Goal: Find specific page/section: Find specific page/section

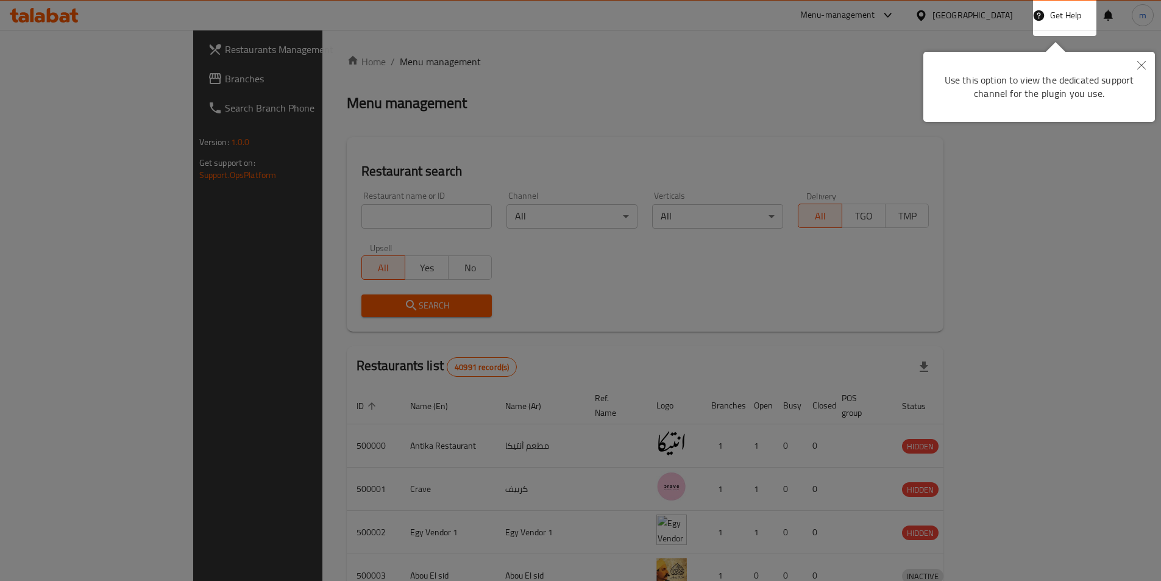
click at [1141, 69] on button "Close" at bounding box center [1141, 66] width 27 height 28
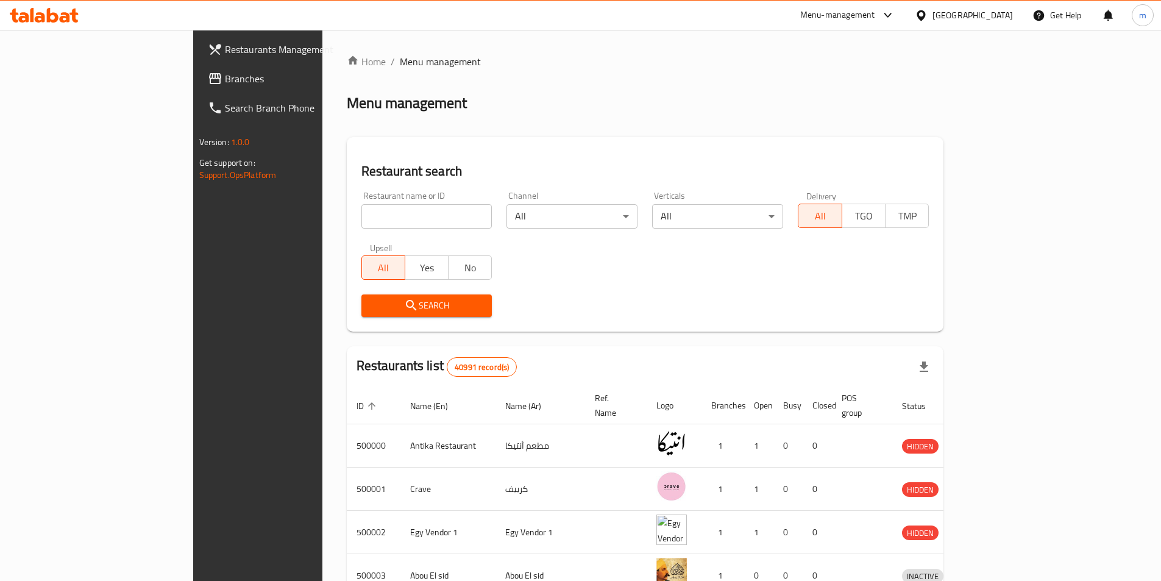
click at [361, 219] on input "search" at bounding box center [426, 216] width 131 height 24
click at [895, 17] on icon at bounding box center [887, 15] width 15 height 15
click at [891, 17] on icon at bounding box center [887, 15] width 7 height 5
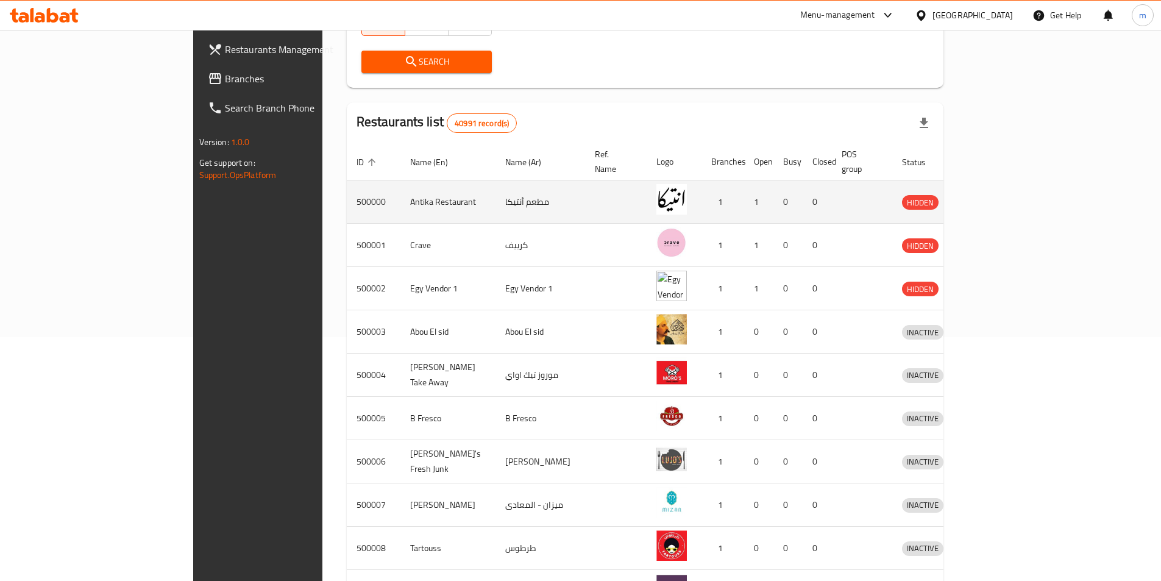
click at [400, 186] on td "Antika Restaurant" at bounding box center [447, 201] width 95 height 43
click at [495, 192] on td "مطعم أنتيكا" at bounding box center [540, 201] width 90 height 43
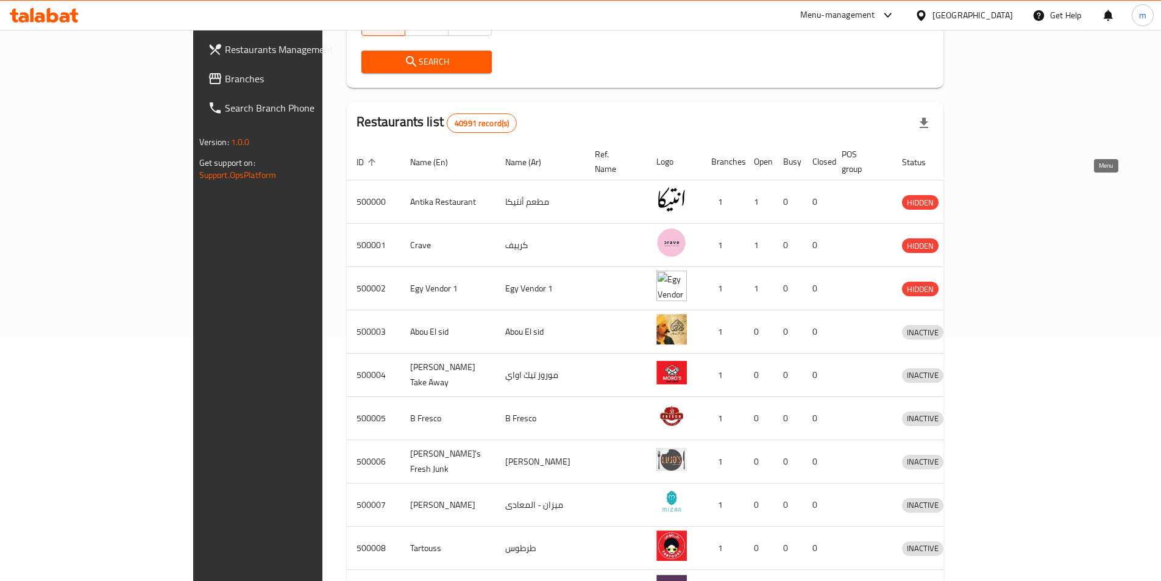
drag, startPoint x: 1088, startPoint y: 186, endPoint x: 980, endPoint y: 107, distance: 133.0
click at [944, 107] on div "Restaurants list 40991 record(s)" at bounding box center [645, 122] width 597 height 41
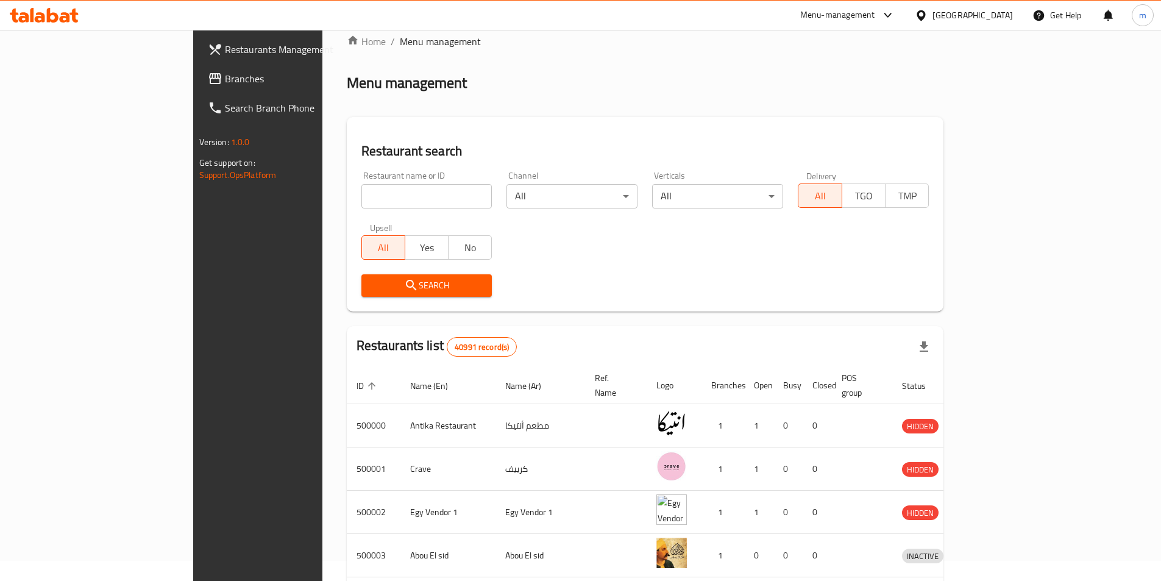
scroll to position [0, 0]
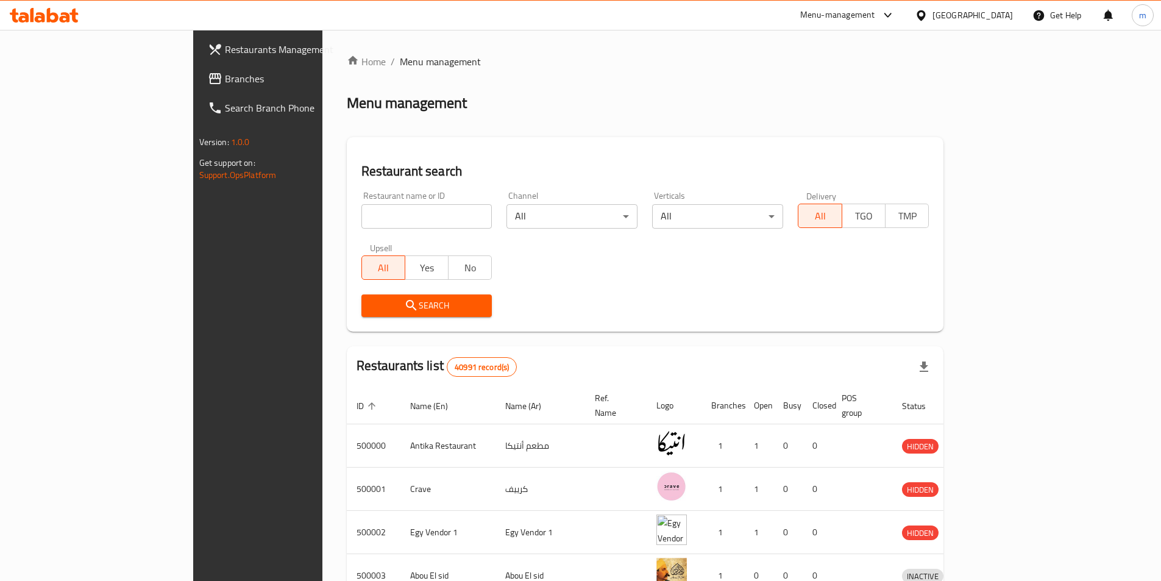
click at [225, 77] on span "Branches" at bounding box center [301, 78] width 152 height 15
